Goal: Find contact information: Find contact information

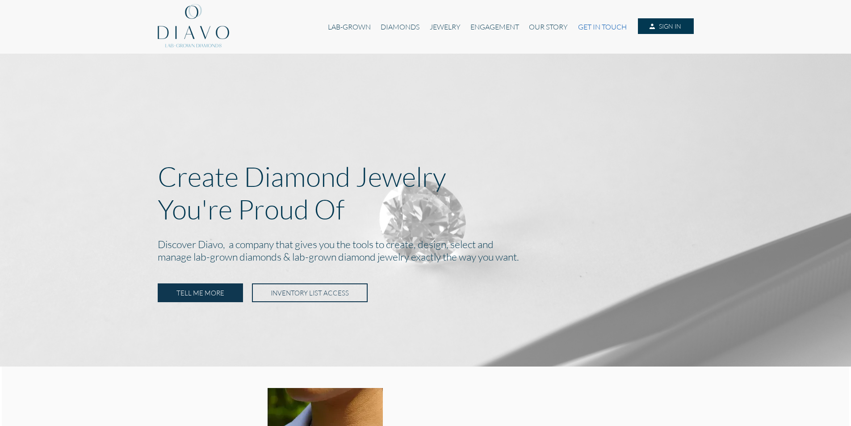
click at [586, 29] on link "GET IN TOUCH" at bounding box center [602, 26] width 59 height 17
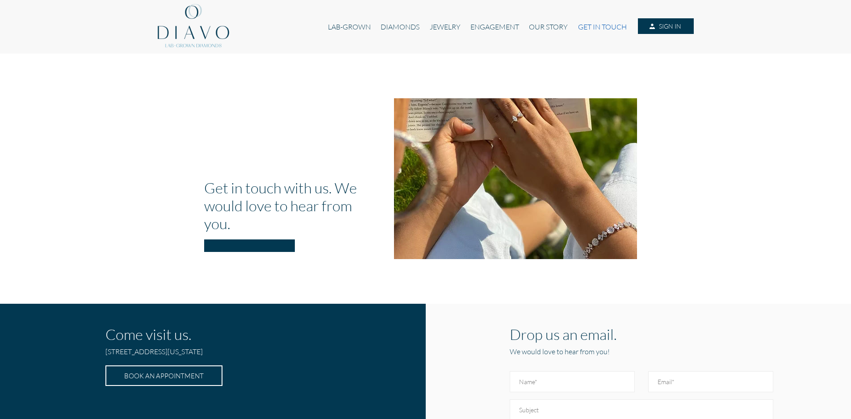
click at [595, 27] on link "GET IN TOUCH" at bounding box center [602, 26] width 59 height 17
